Goal: Task Accomplishment & Management: Complete application form

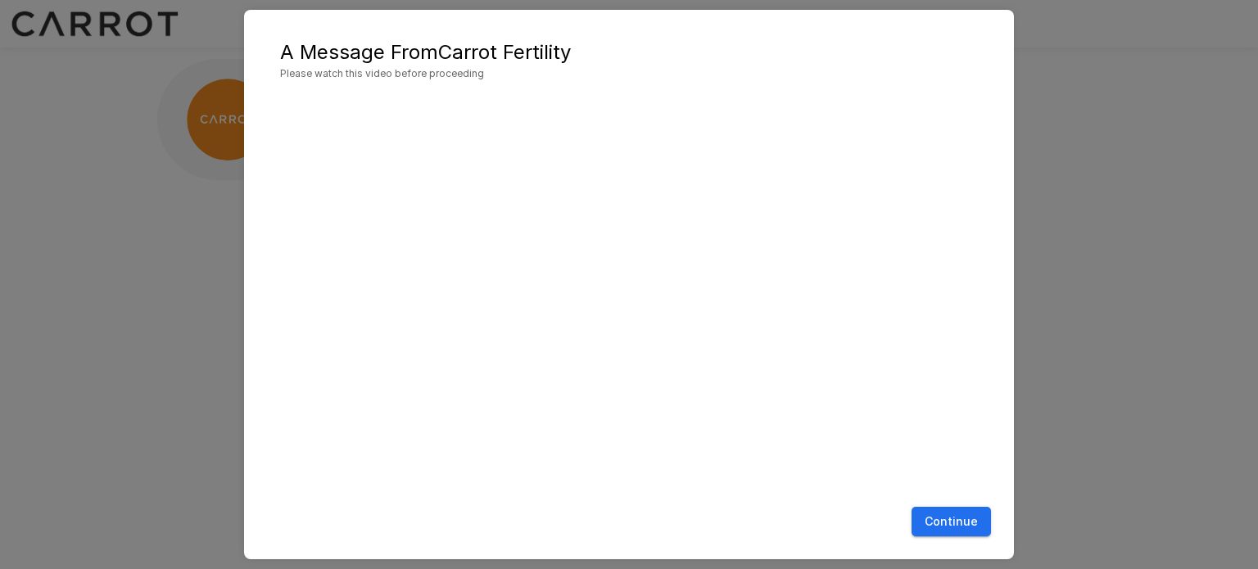
click at [953, 521] on button "Continue" at bounding box center [950, 522] width 79 height 30
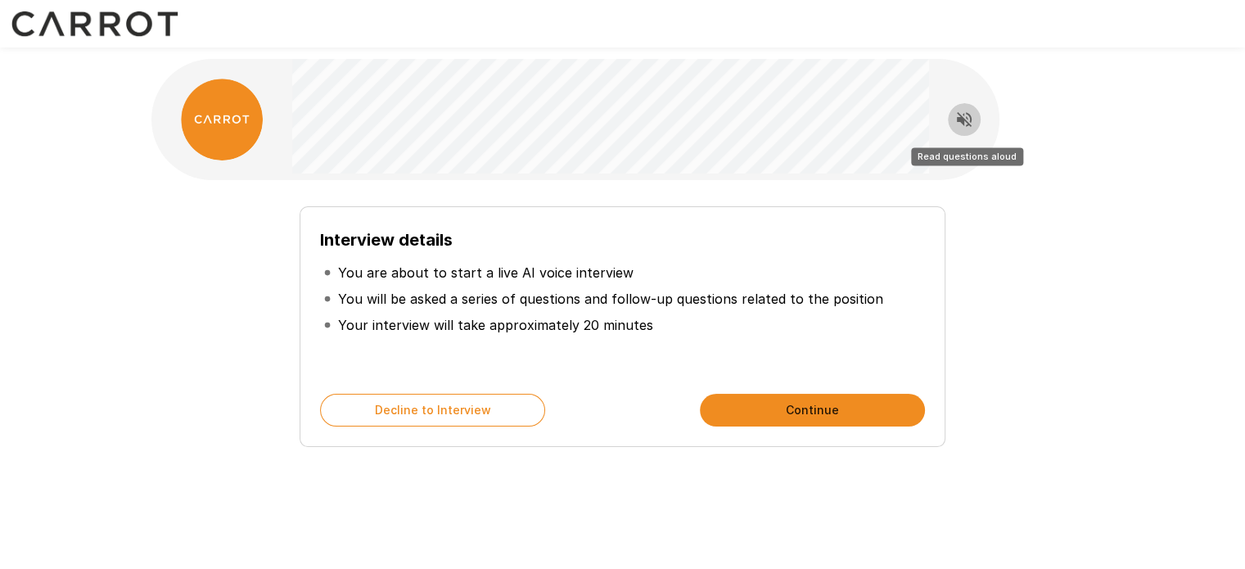
click at [965, 114] on icon "Read questions aloud" at bounding box center [965, 120] width 20 height 20
click at [805, 407] on button "Continue" at bounding box center [812, 410] width 225 height 33
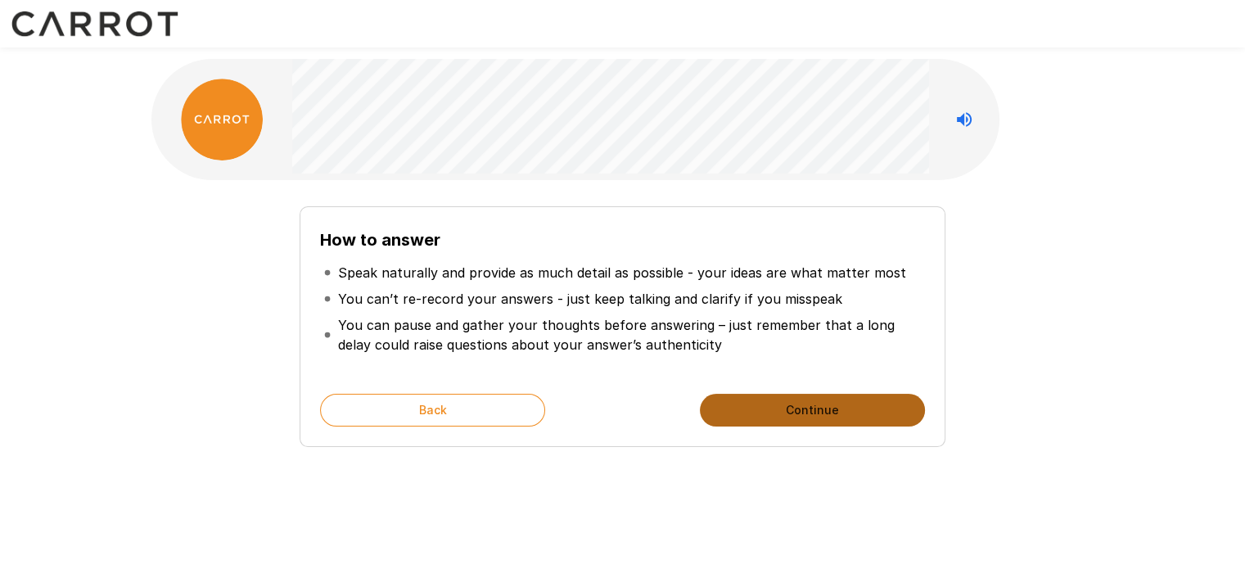
click at [783, 412] on button "Continue" at bounding box center [812, 410] width 225 height 33
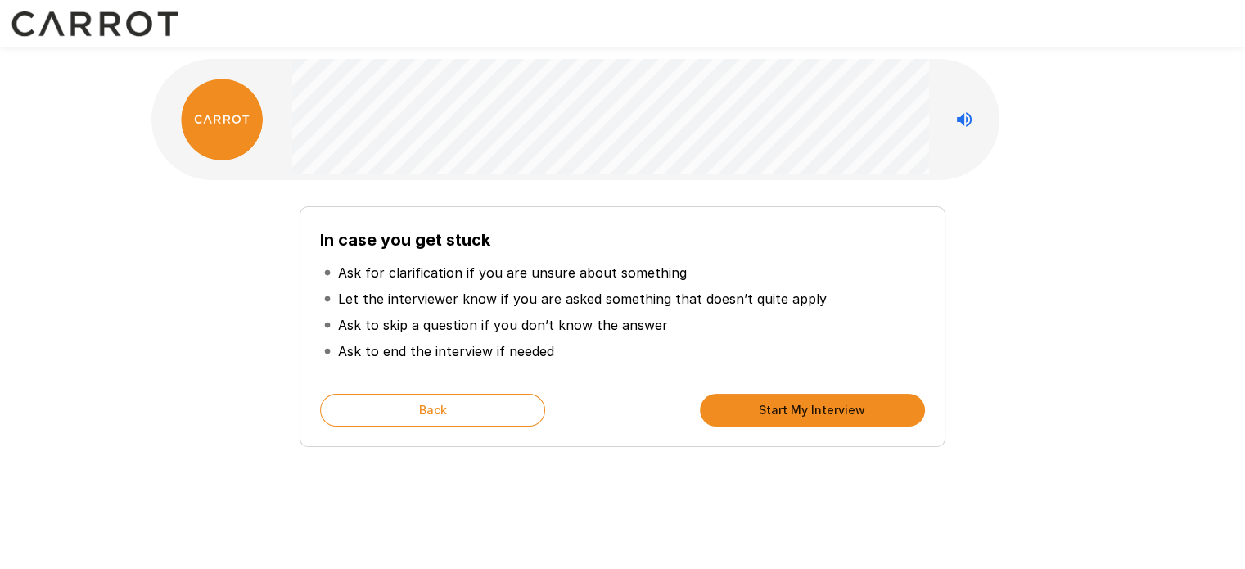
click at [771, 411] on button "Start My Interview" at bounding box center [812, 410] width 225 height 33
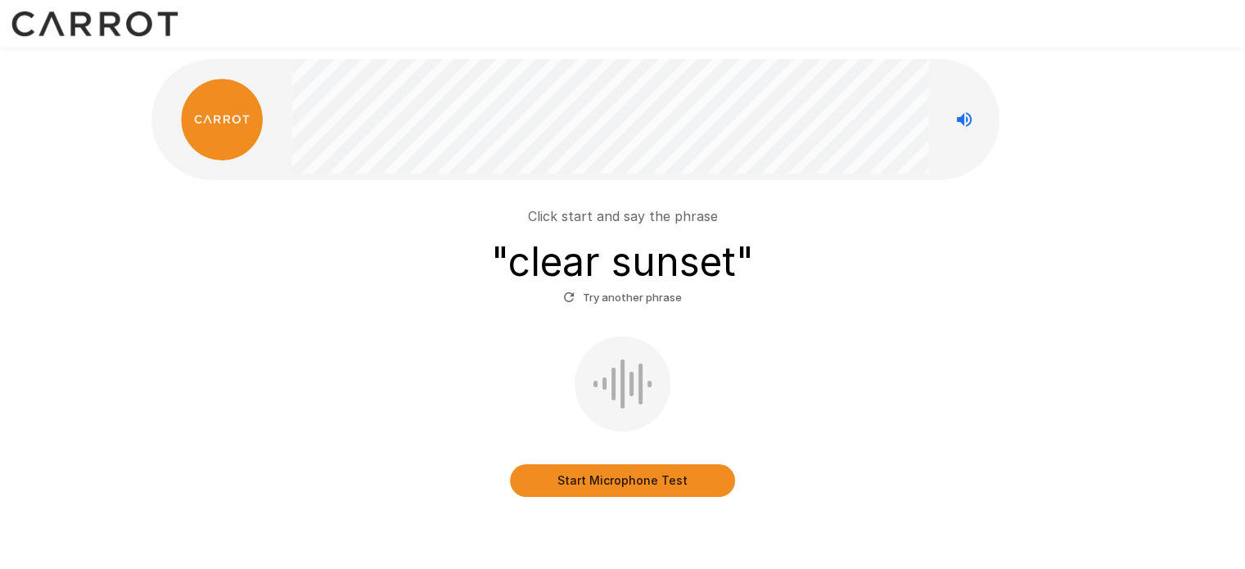
click at [586, 489] on button "Start Microphone Test" at bounding box center [622, 480] width 225 height 33
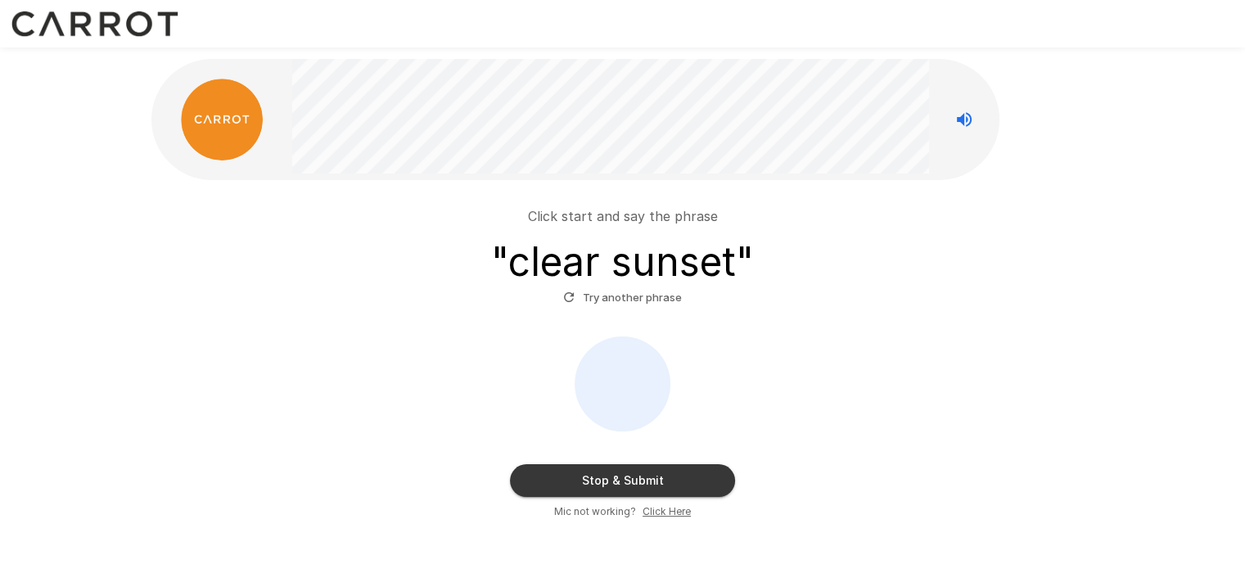
click at [586, 489] on button "Stop & Submit" at bounding box center [622, 480] width 225 height 33
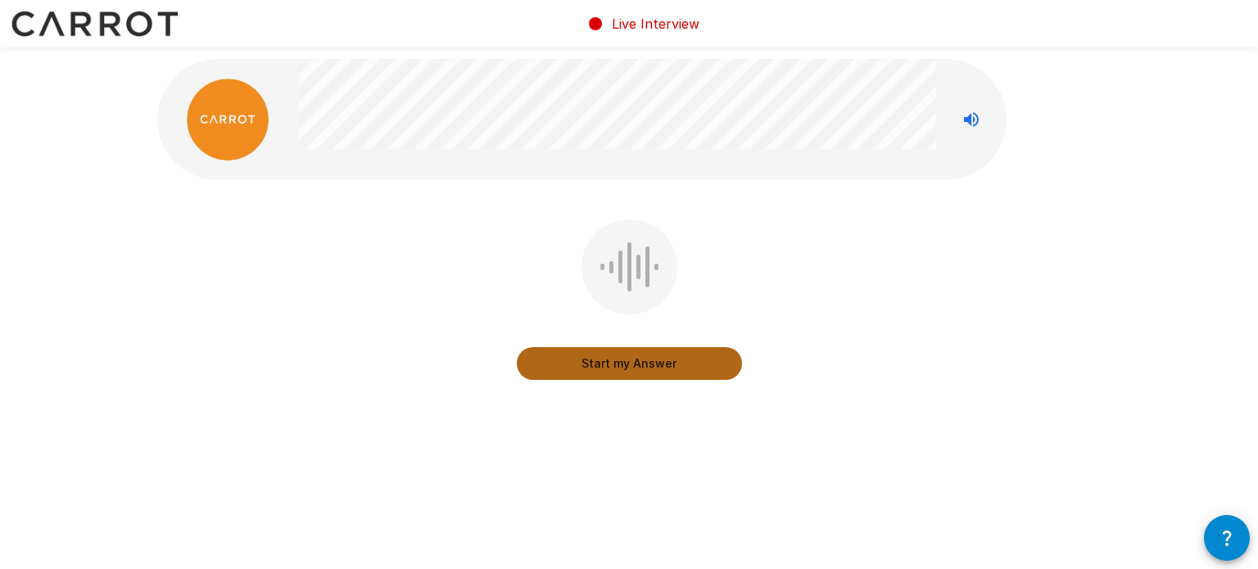
click at [644, 366] on button "Start my Answer" at bounding box center [629, 363] width 225 height 33
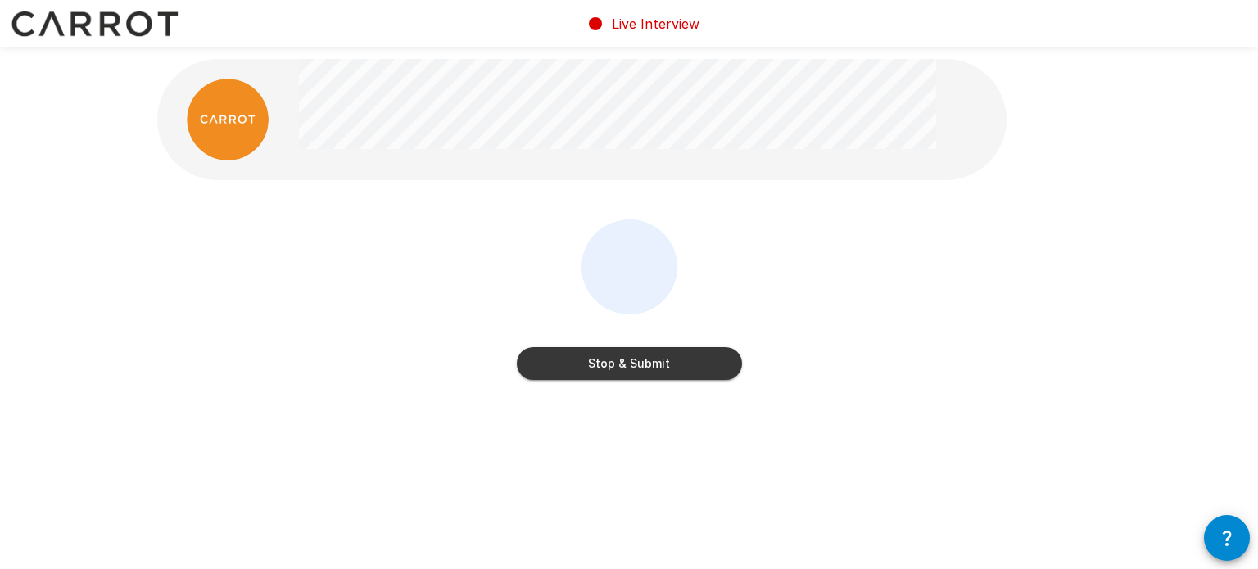
click at [644, 366] on button "Stop & Submit" at bounding box center [629, 363] width 225 height 33
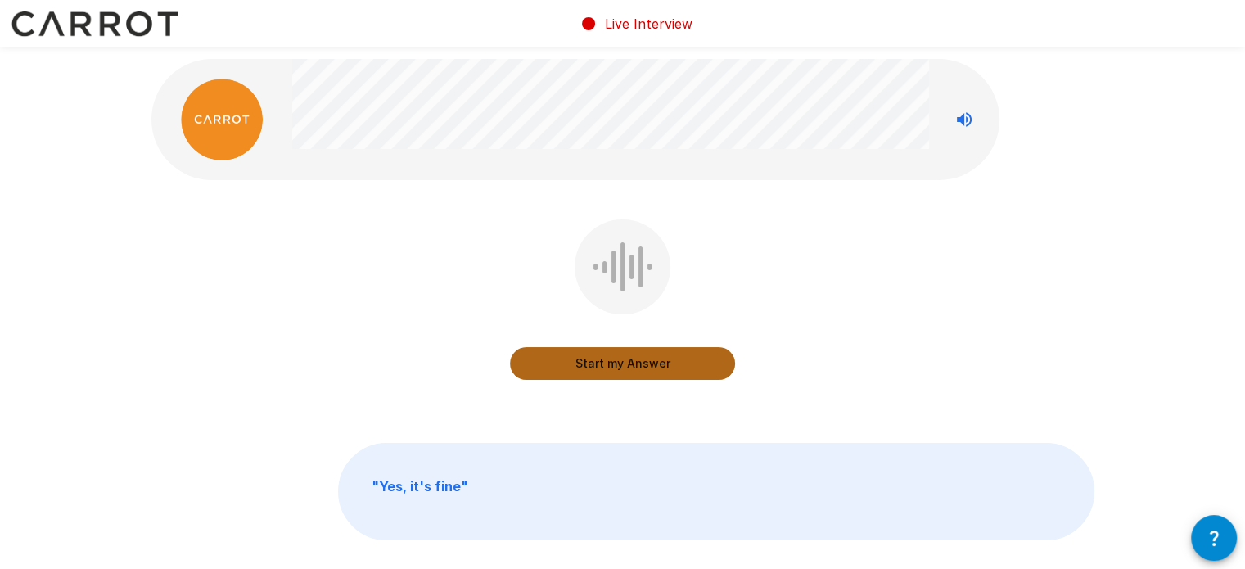
click at [643, 366] on button "Start my Answer" at bounding box center [622, 363] width 225 height 33
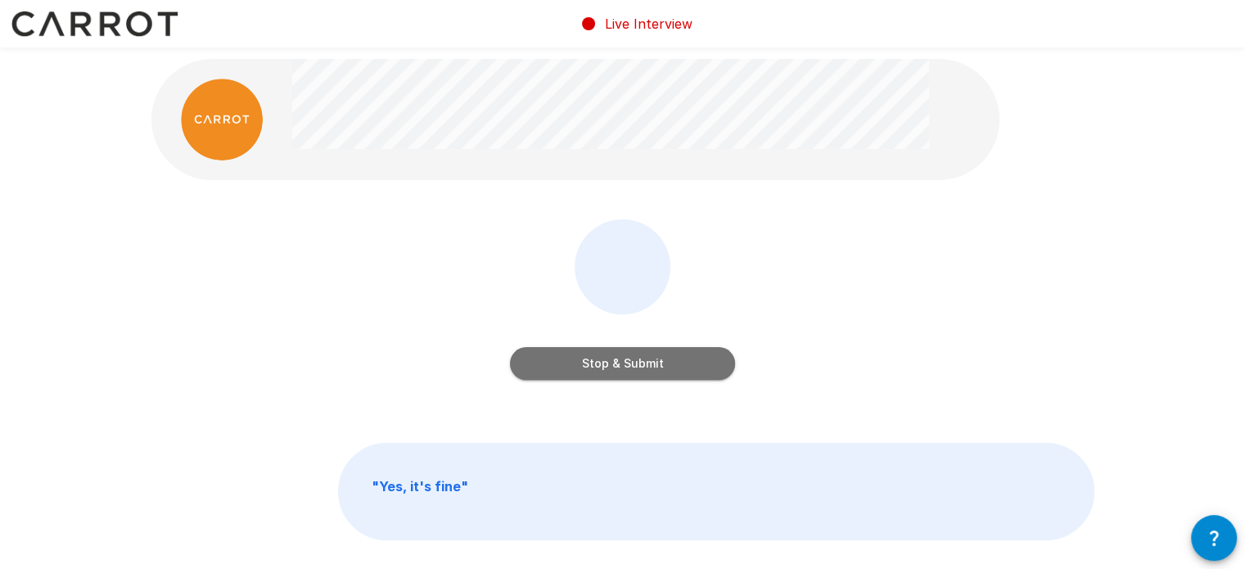
click at [643, 366] on button "Stop & Submit" at bounding box center [622, 363] width 225 height 33
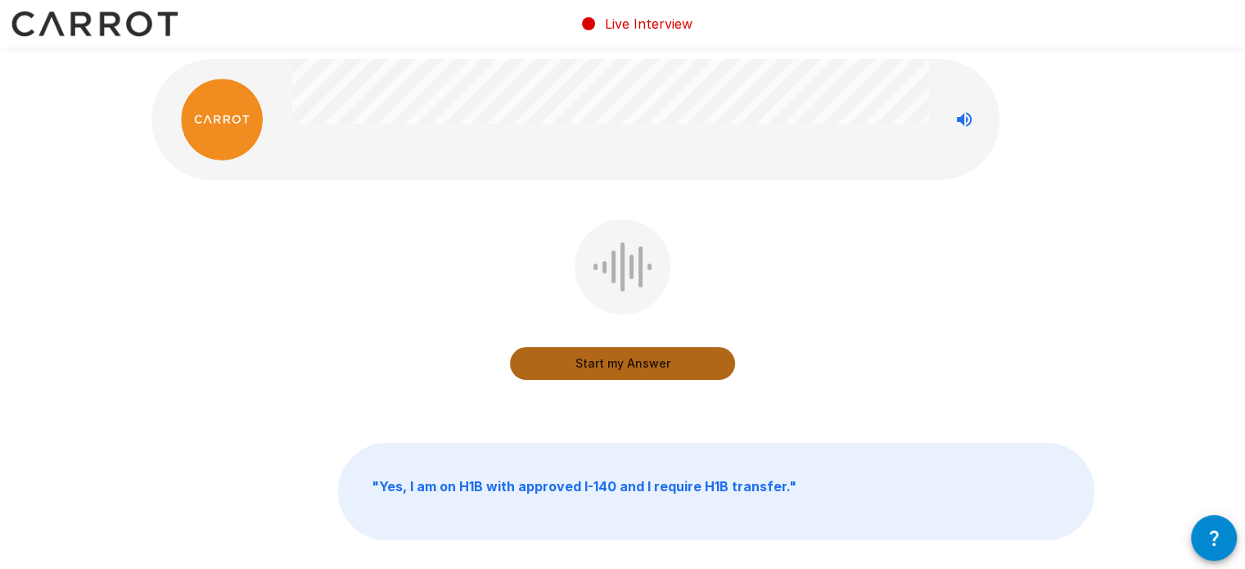
click at [643, 367] on button "Start my Answer" at bounding box center [622, 363] width 225 height 33
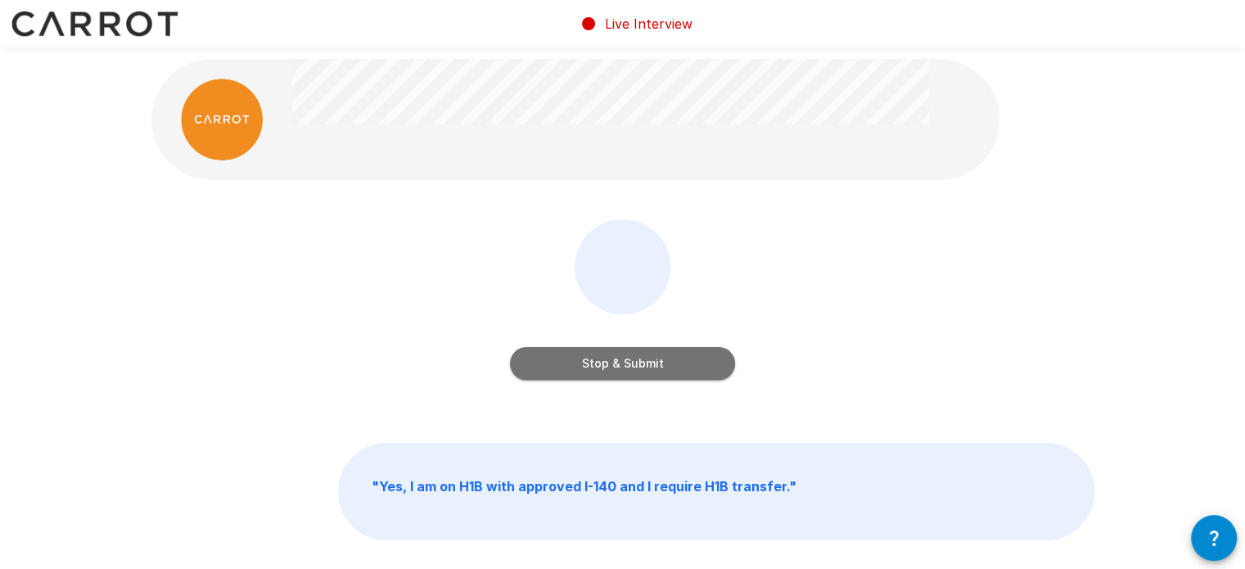
click at [642, 368] on button "Stop & Submit" at bounding box center [622, 363] width 225 height 33
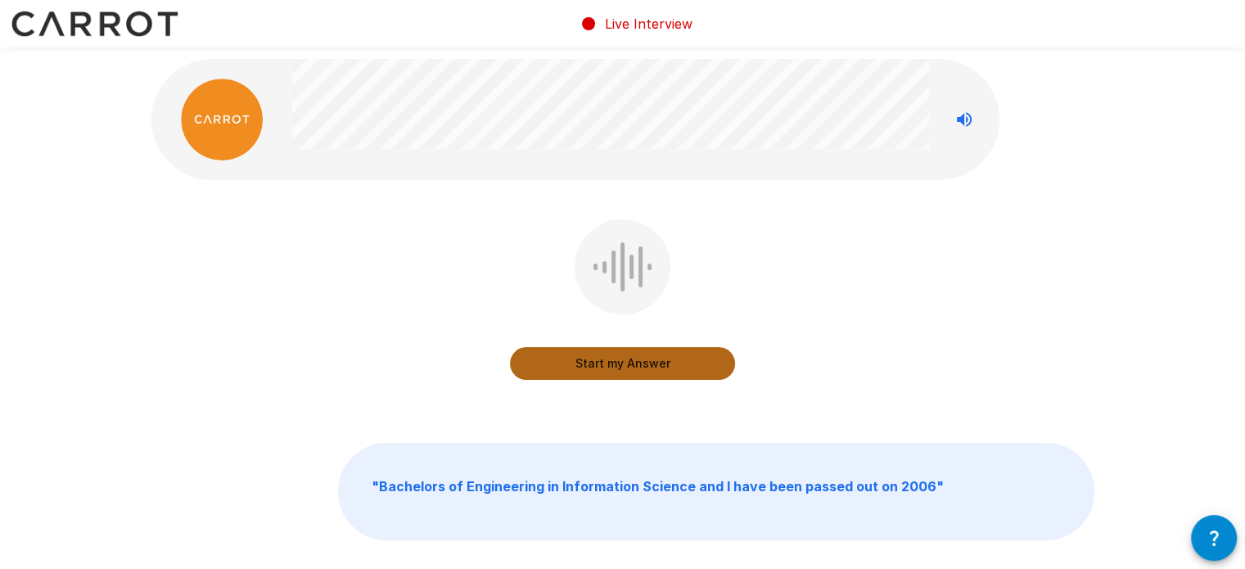
click at [625, 367] on button "Start my Answer" at bounding box center [622, 363] width 225 height 33
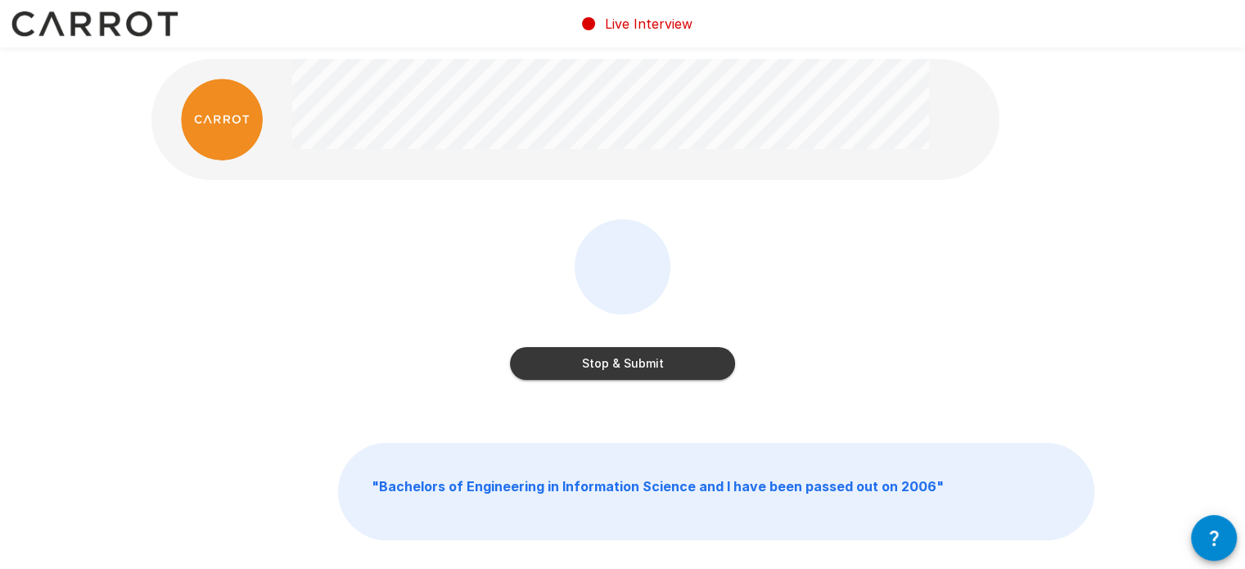
click at [625, 367] on button "Stop & Submit" at bounding box center [622, 363] width 225 height 33
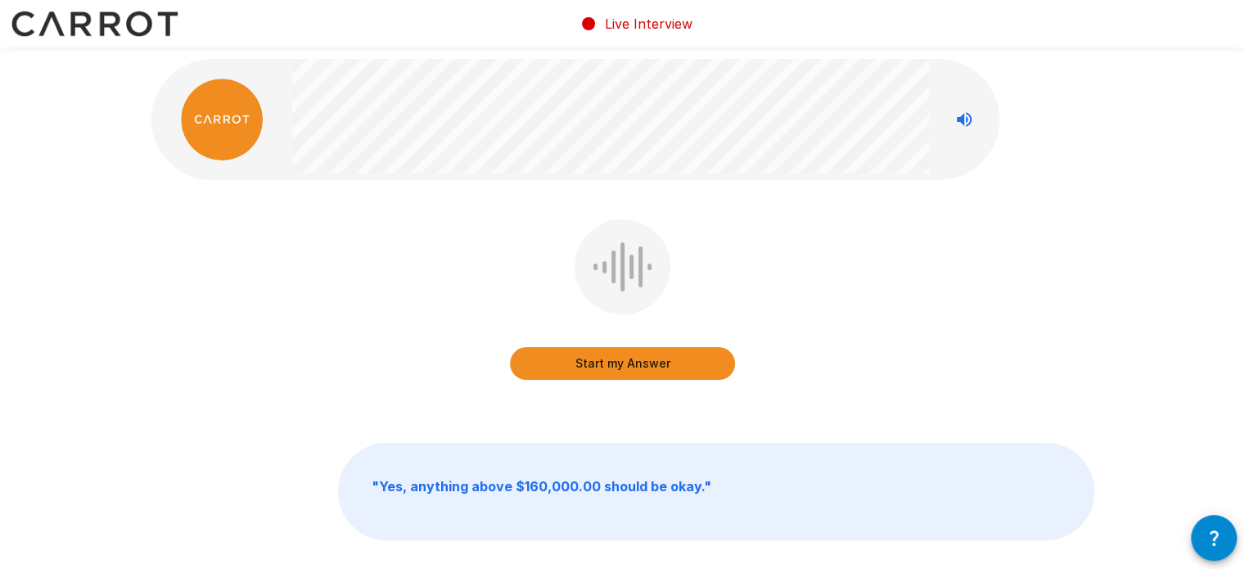
click at [606, 369] on button "Start my Answer" at bounding box center [622, 363] width 225 height 33
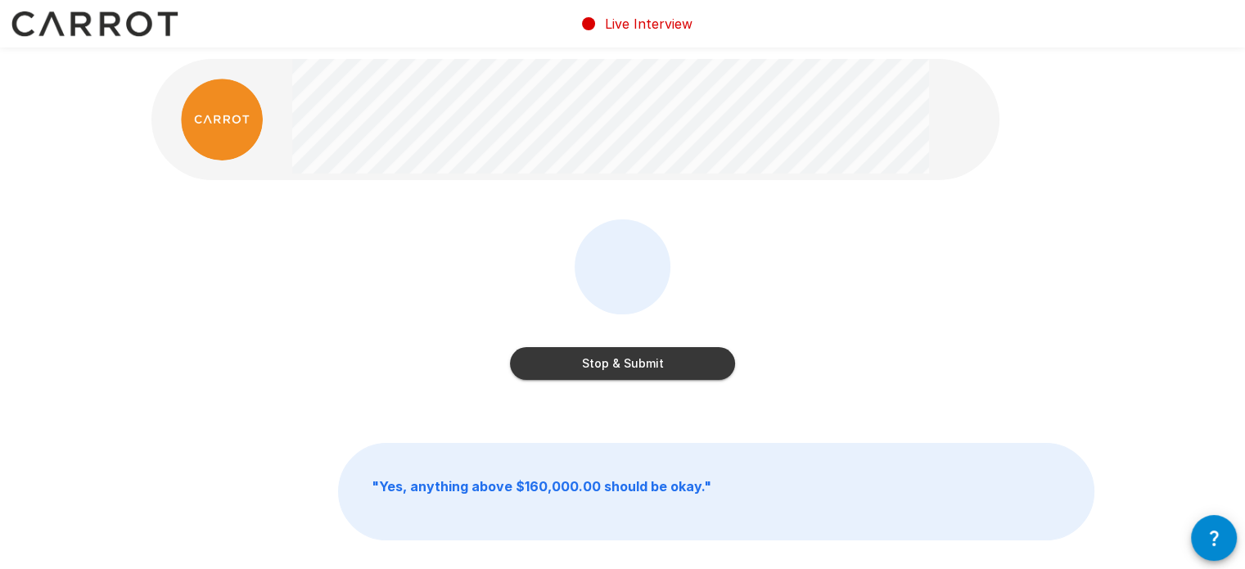
click at [623, 368] on button "Stop & Submit" at bounding box center [622, 363] width 225 height 33
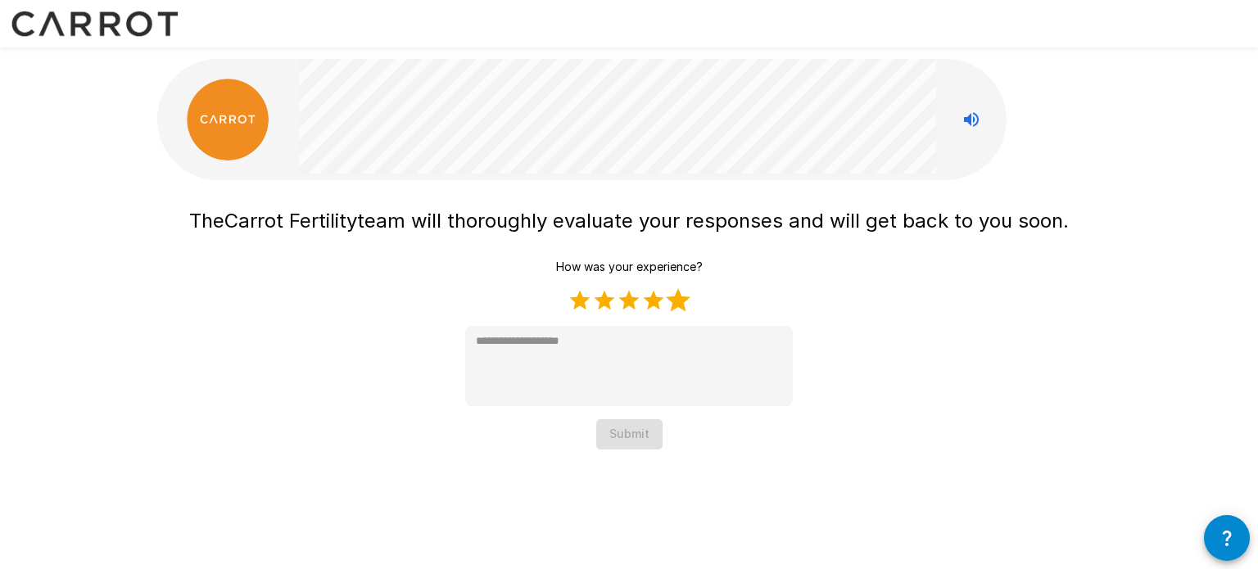
click at [678, 304] on label "5 Stars" at bounding box center [678, 300] width 25 height 25
type textarea "*"
click at [622, 435] on button "Submit" at bounding box center [629, 434] width 66 height 30
